Goal: Task Accomplishment & Management: Use online tool/utility

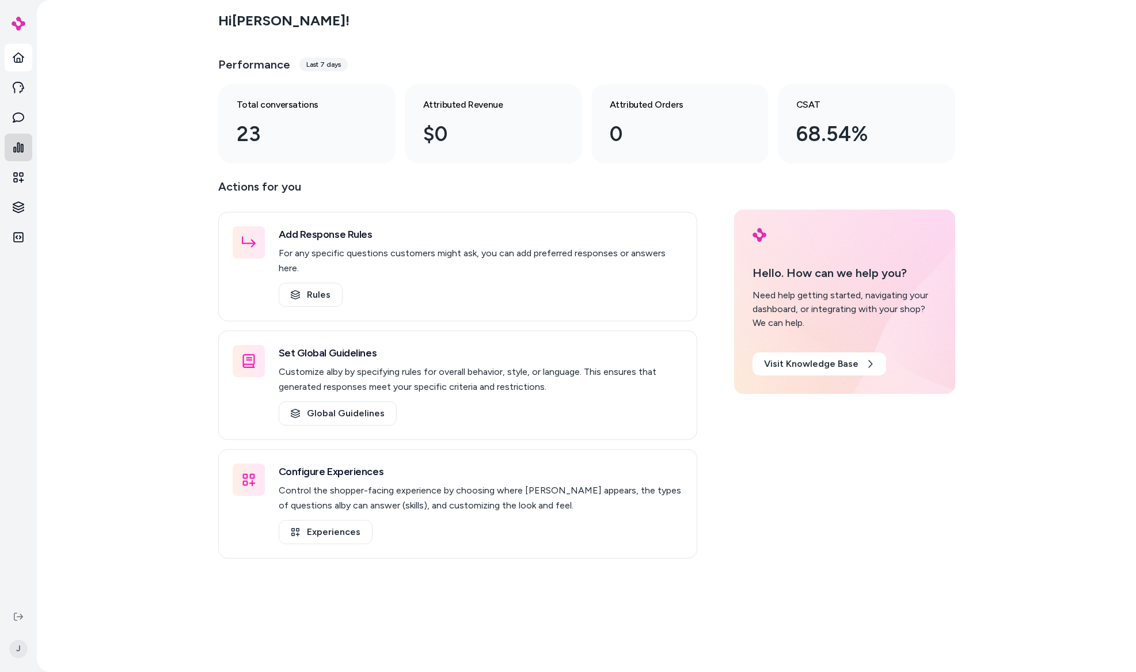
click at [17, 150] on icon at bounding box center [18, 147] width 10 height 10
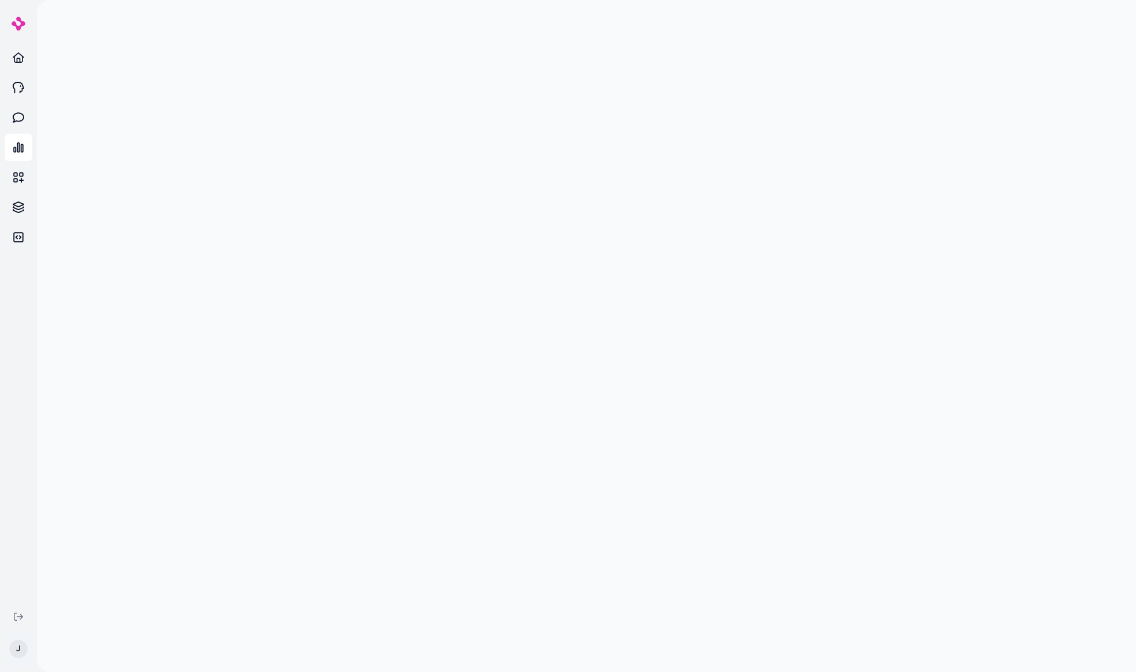
click at [16, 654] on html "Home Agents Inbox Analytics Experiences Knowledge Integrations J" at bounding box center [568, 336] width 1136 height 672
click at [83, 459] on p "Alby - LIVE on [DOMAIN_NAME]" at bounding box center [101, 461] width 116 height 12
click at [81, 483] on div "Shortcuts ⌘K" at bounding box center [93, 484] width 162 height 28
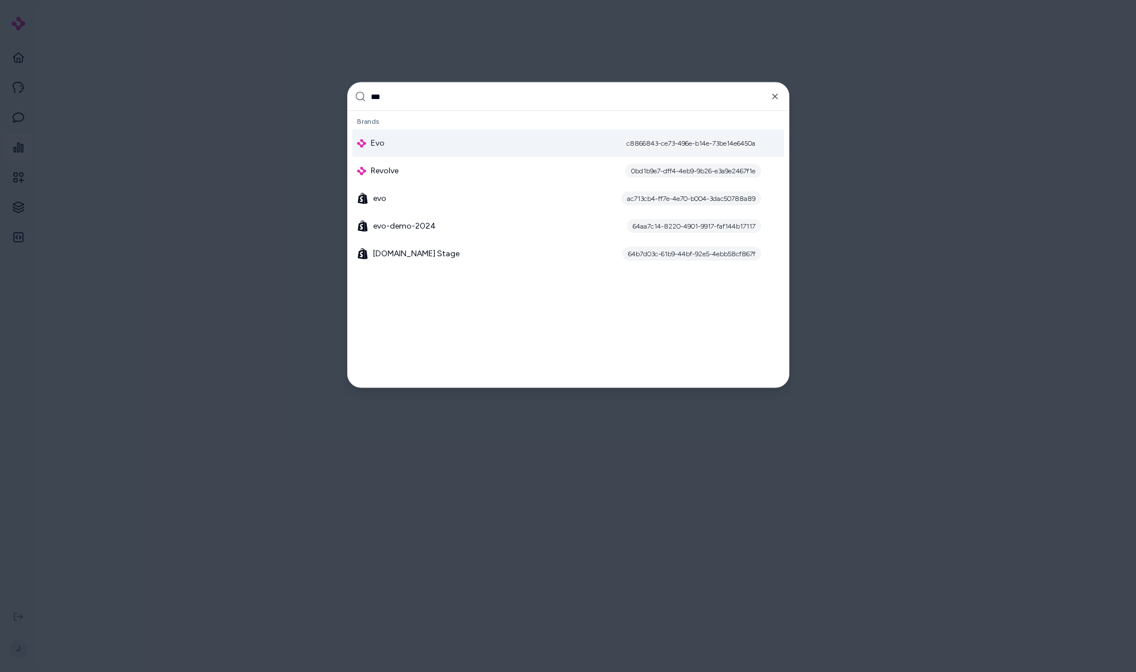
type input "***"
click at [402, 152] on div "Evo c8866843-ce73-496e-b14e-73be14e6450a" at bounding box center [568, 144] width 432 height 28
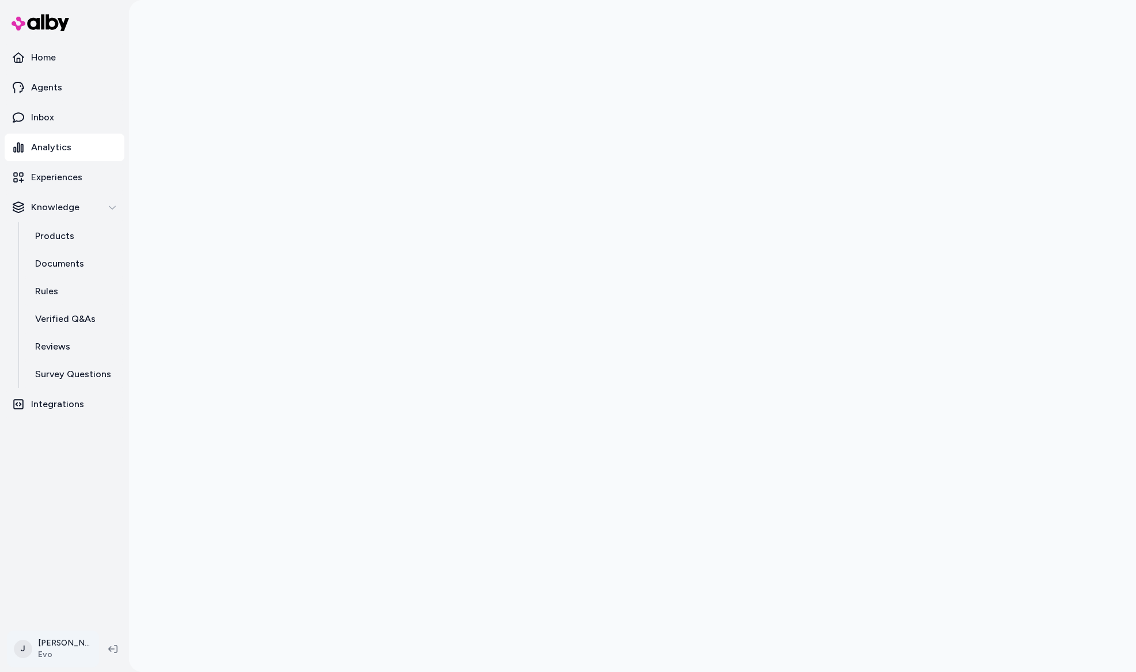
click at [54, 654] on html "Home Agents Inbox Analytics Experiences Knowledge Products Documents Rules Veri…" at bounding box center [568, 336] width 1136 height 672
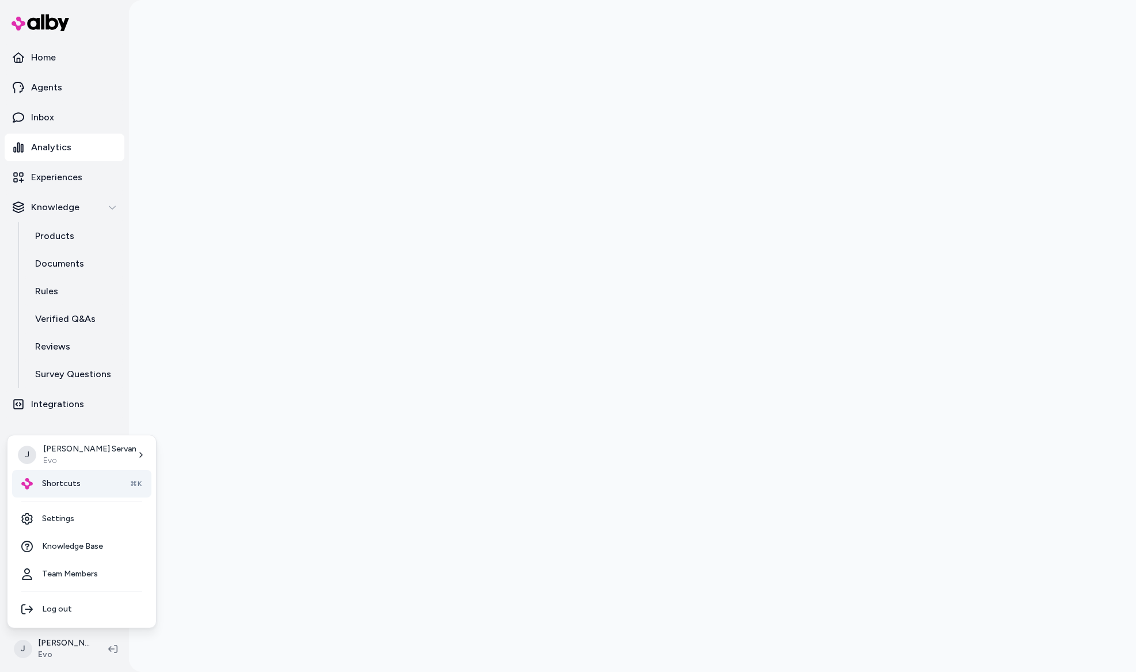
click at [91, 480] on div "Shortcuts ⌘K" at bounding box center [81, 484] width 139 height 28
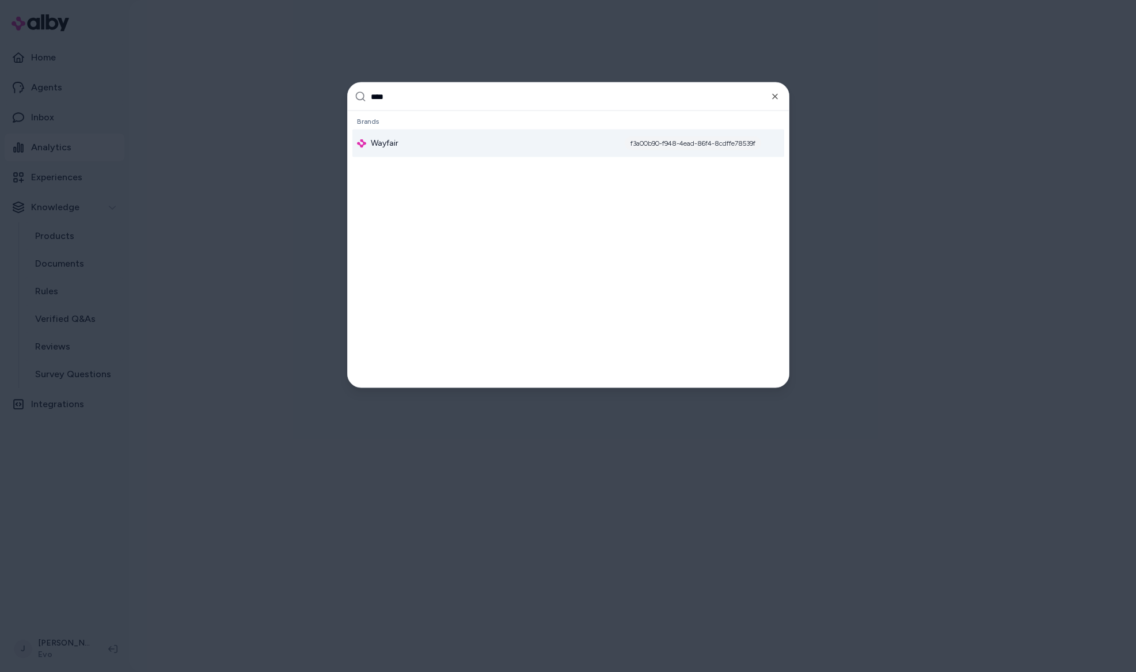
type input "****"
click at [420, 150] on div "Wayfair f3a00b90-f948-4ead-86f4-8cdffe78539f" at bounding box center [568, 144] width 432 height 28
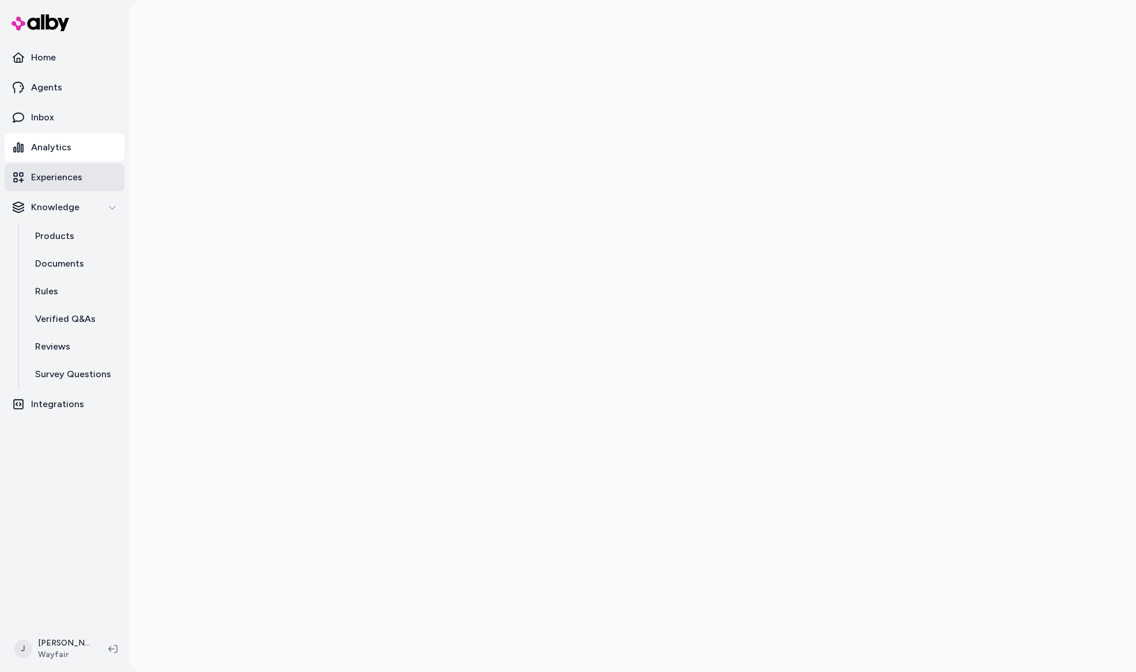
click at [50, 180] on p "Experiences" at bounding box center [56, 177] width 51 height 14
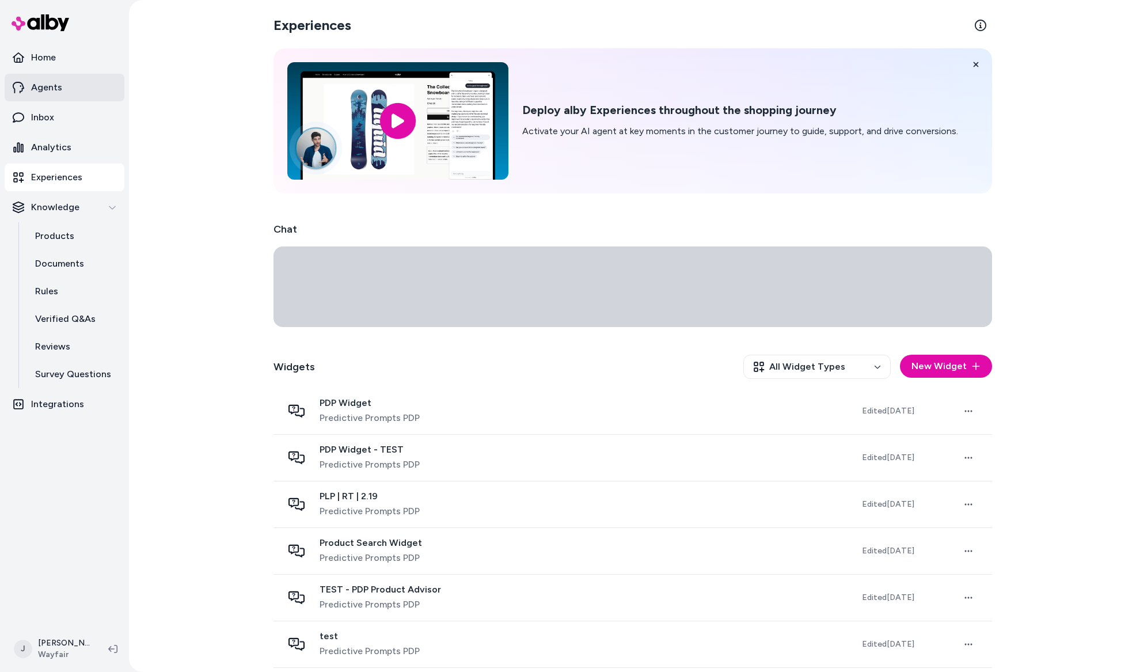
click at [51, 82] on p "Agents" at bounding box center [46, 88] width 31 height 14
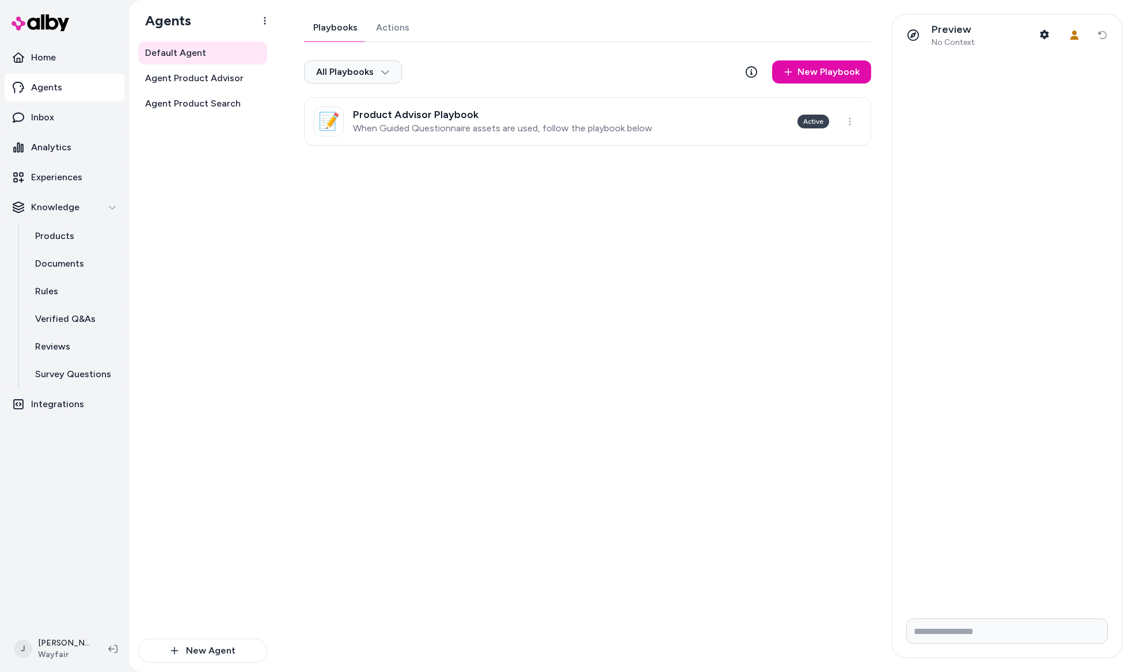
click at [556, 130] on p "When Guided Questionnaire assets are used, follow the playbook below" at bounding box center [503, 129] width 300 height 12
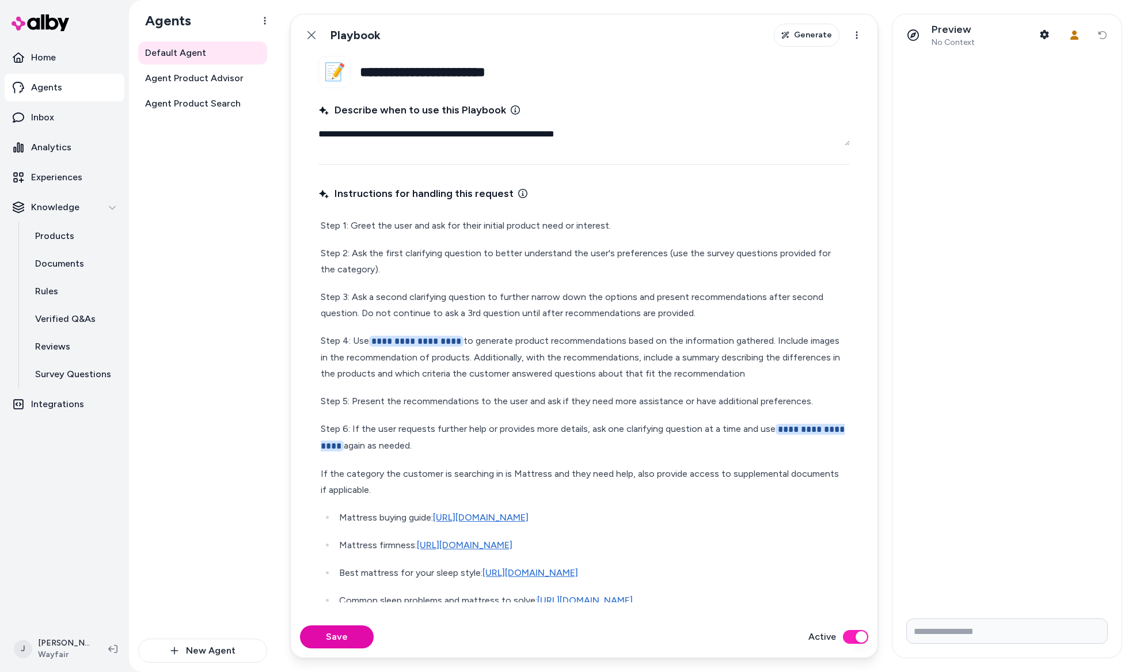
drag, startPoint x: 636, startPoint y: 275, endPoint x: 628, endPoint y: 272, distance: 8.0
click at [636, 275] on p "Step 2: Ask the first clarifying question to better understand the user's prefe…" at bounding box center [584, 261] width 527 height 32
type textarea "*"
click at [214, 78] on span "Agent Product Advisor" at bounding box center [194, 78] width 98 height 14
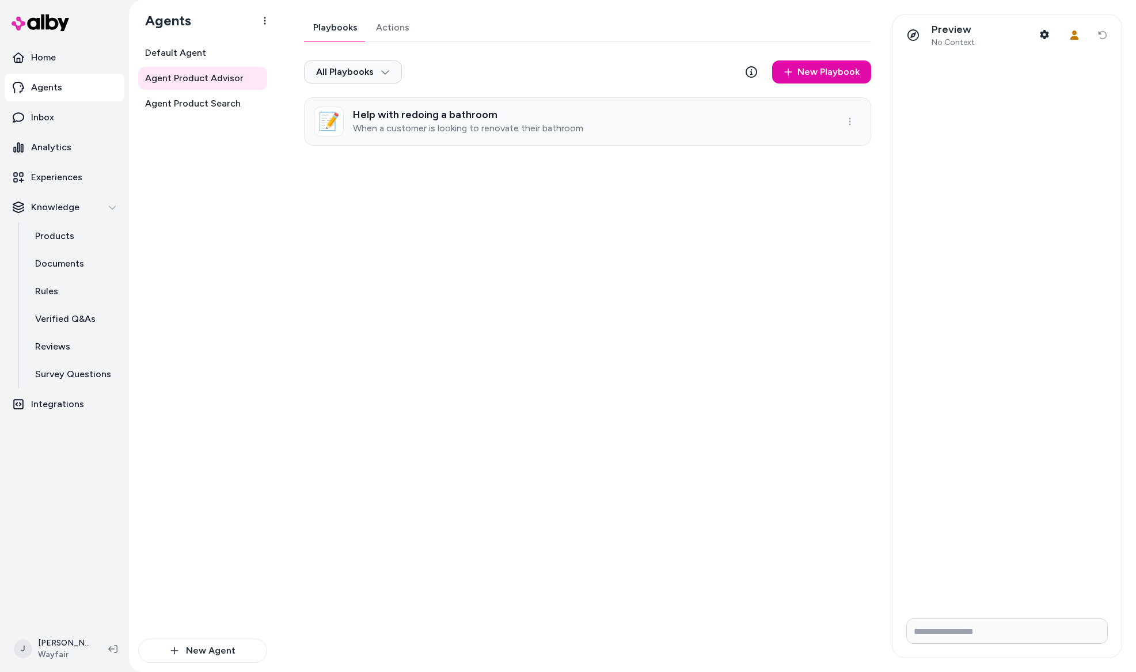
click at [460, 130] on p "When a customer is looking to renovate their bathroom" at bounding box center [468, 129] width 230 height 12
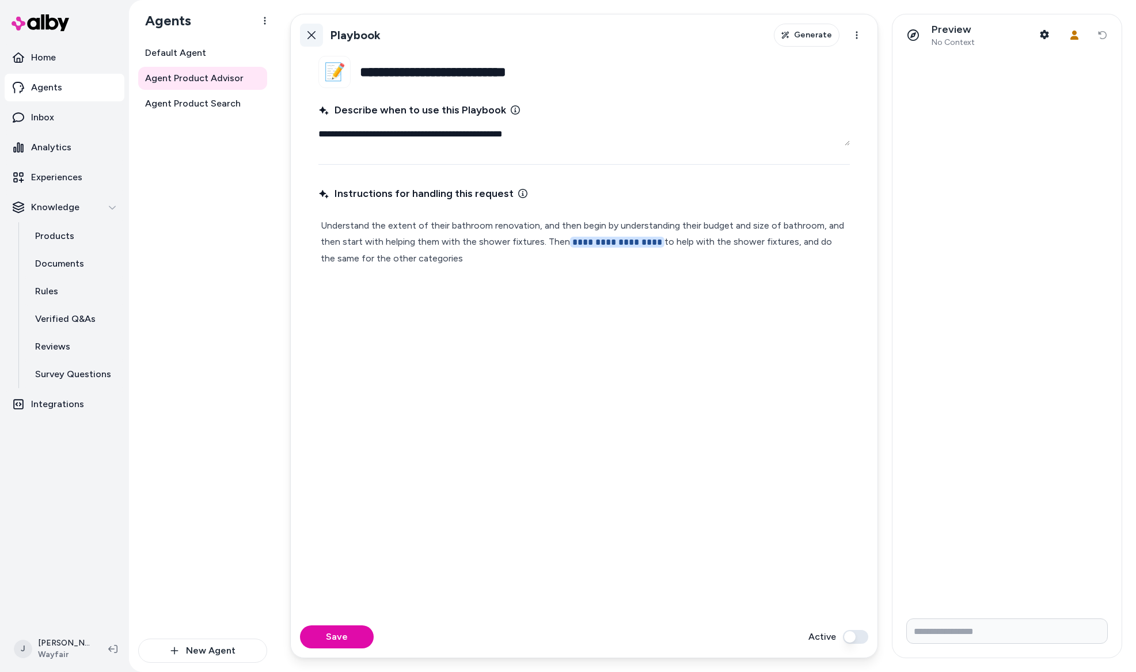
click at [309, 36] on icon at bounding box center [311, 35] width 9 height 9
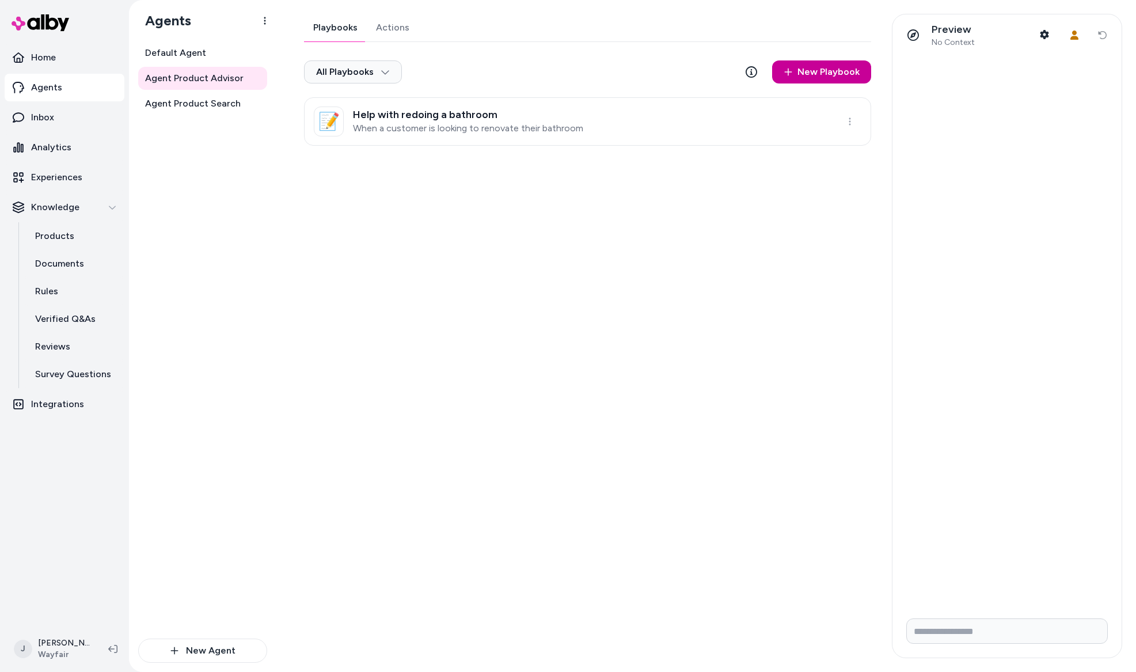
click at [839, 68] on link "New Playbook" at bounding box center [821, 71] width 99 height 23
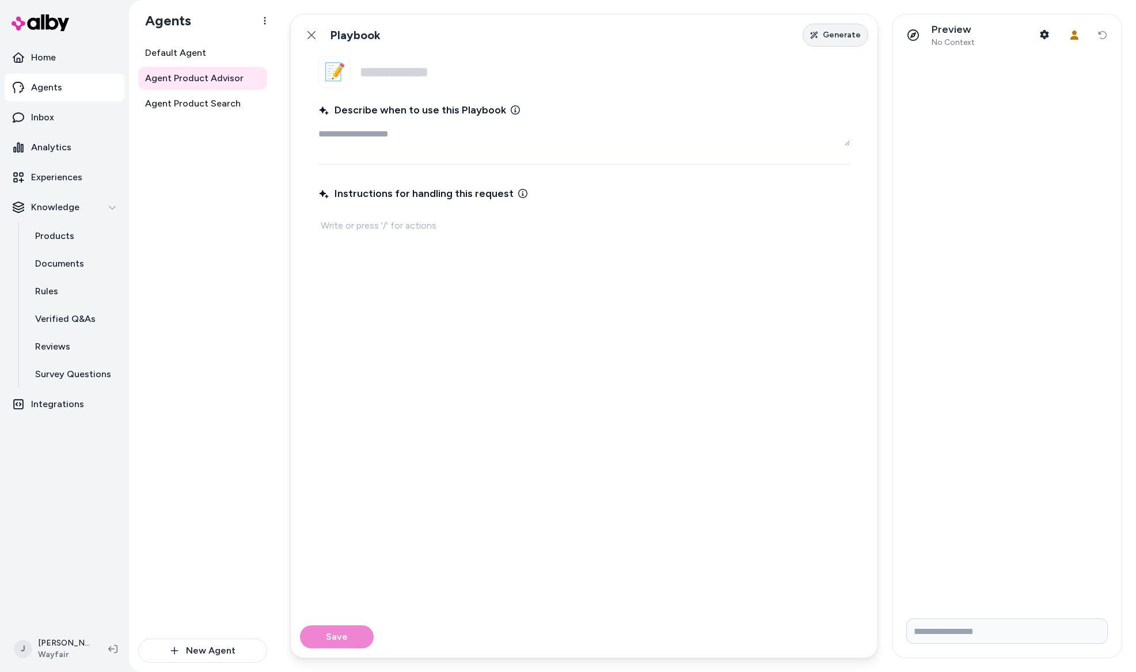
click at [830, 36] on span "Generate" at bounding box center [842, 35] width 38 height 12
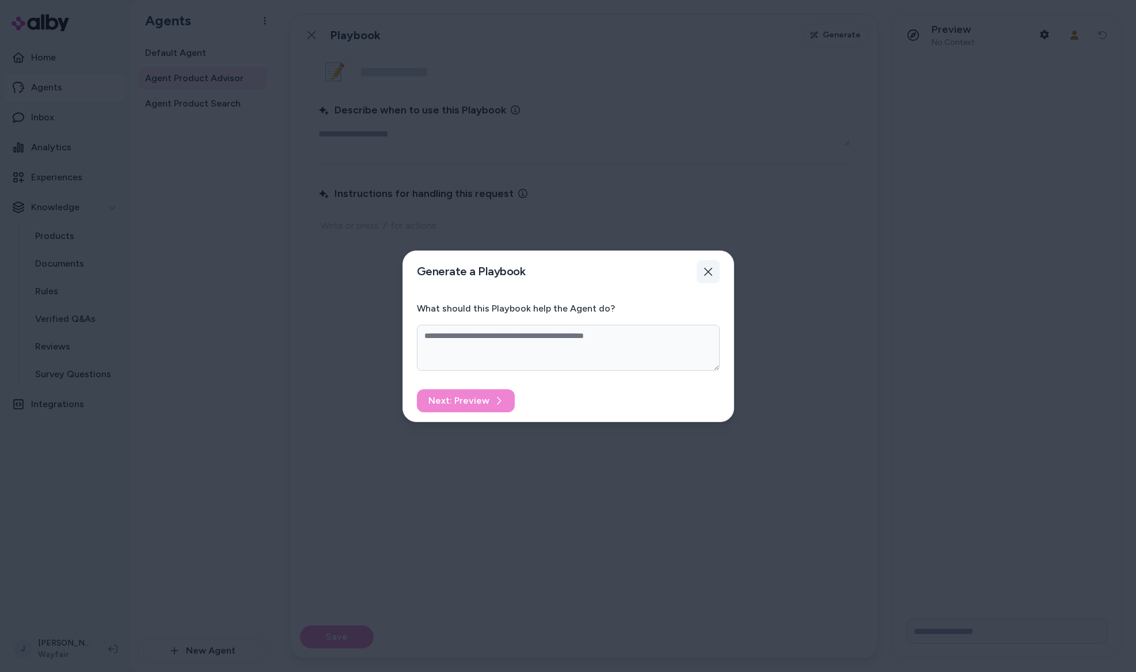
click at [707, 275] on icon "button" at bounding box center [708, 271] width 9 height 9
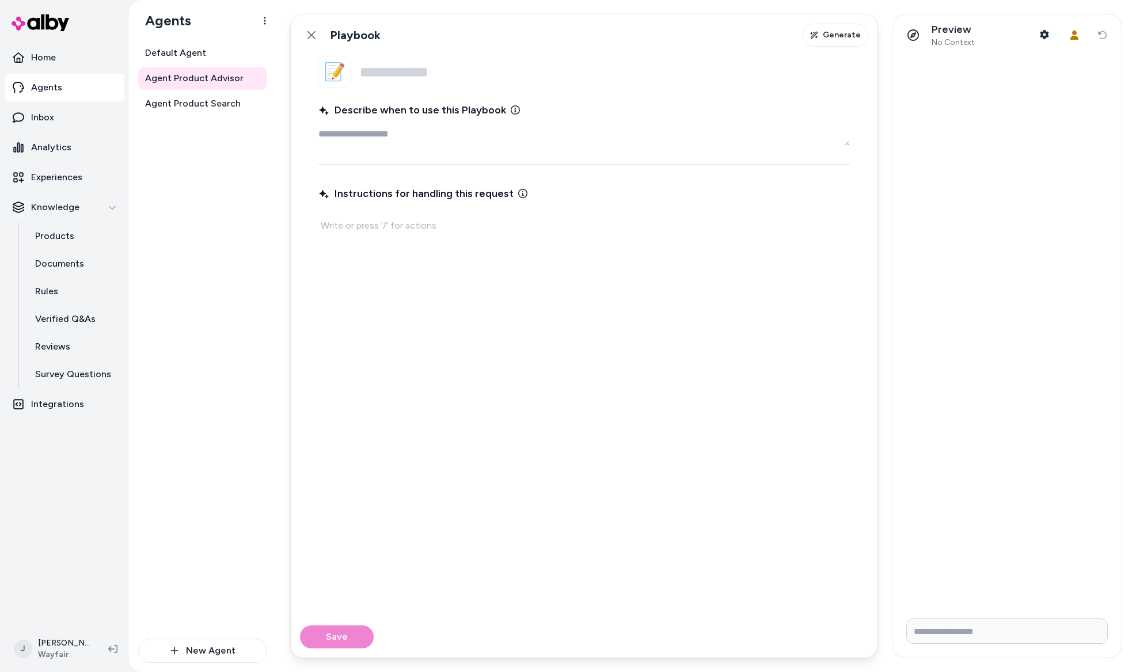
type textarea "*"
